Goal: Navigation & Orientation: Find specific page/section

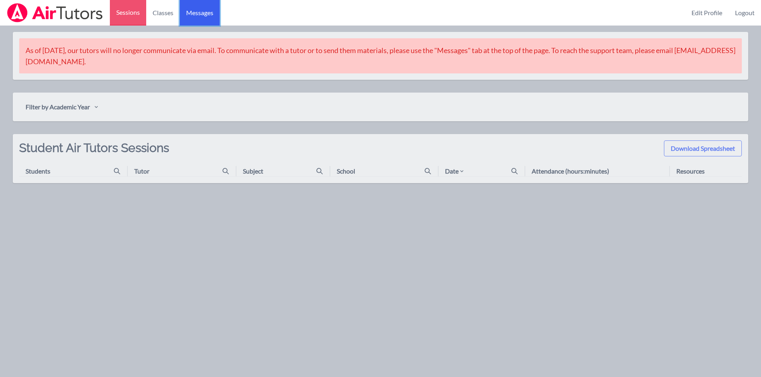
click at [197, 12] on span "Messages" at bounding box center [199, 13] width 27 height 10
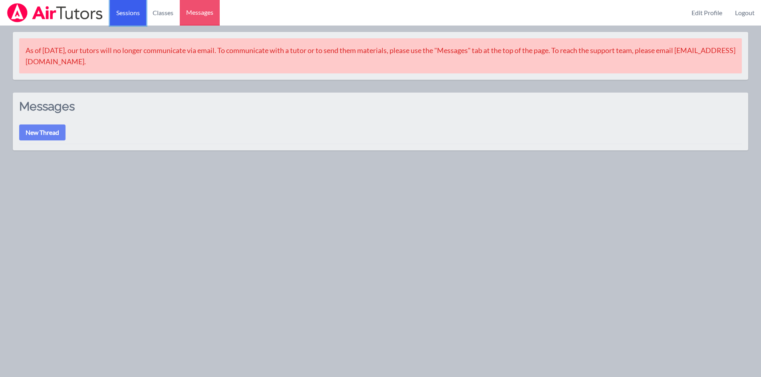
click at [121, 13] on link "Sessions" at bounding box center [128, 13] width 36 height 26
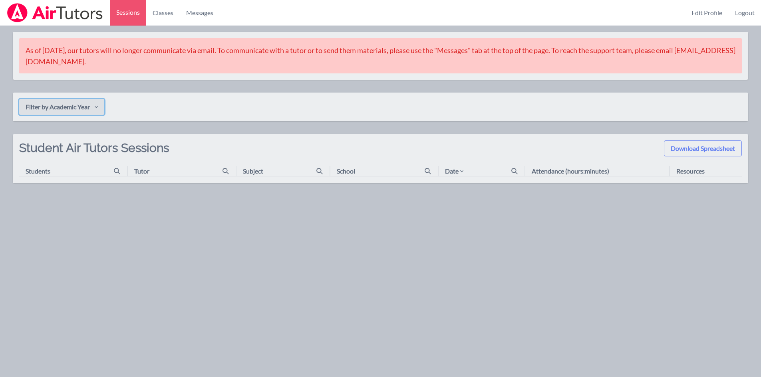
click at [99, 108] on icon "button" at bounding box center [96, 107] width 6 height 6
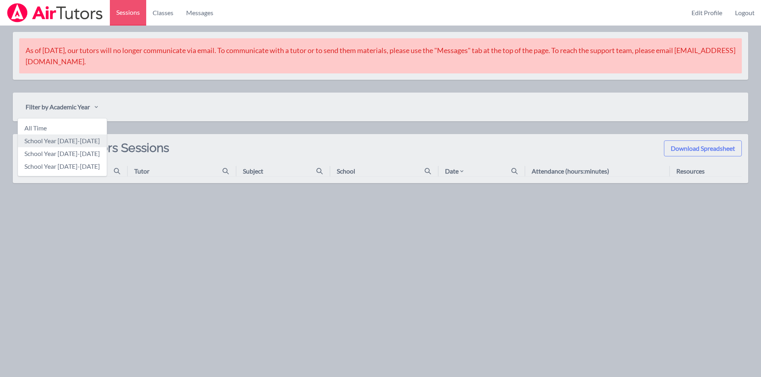
click at [89, 139] on link "School Year [DATE]-[DATE]" at bounding box center [62, 141] width 89 height 13
